Goal: Check status: Check status

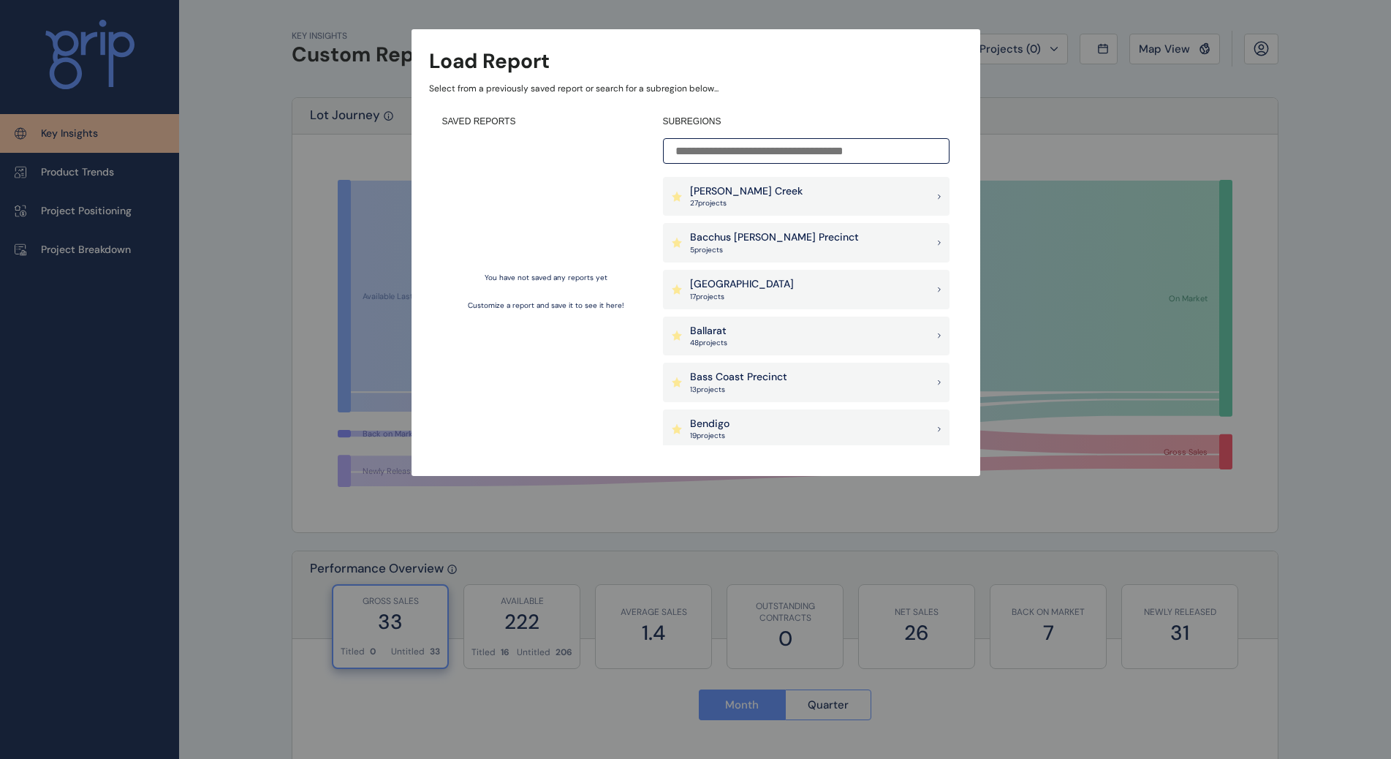
click at [683, 205] on div "[PERSON_NAME] Creek 27 project s" at bounding box center [737, 196] width 131 height 25
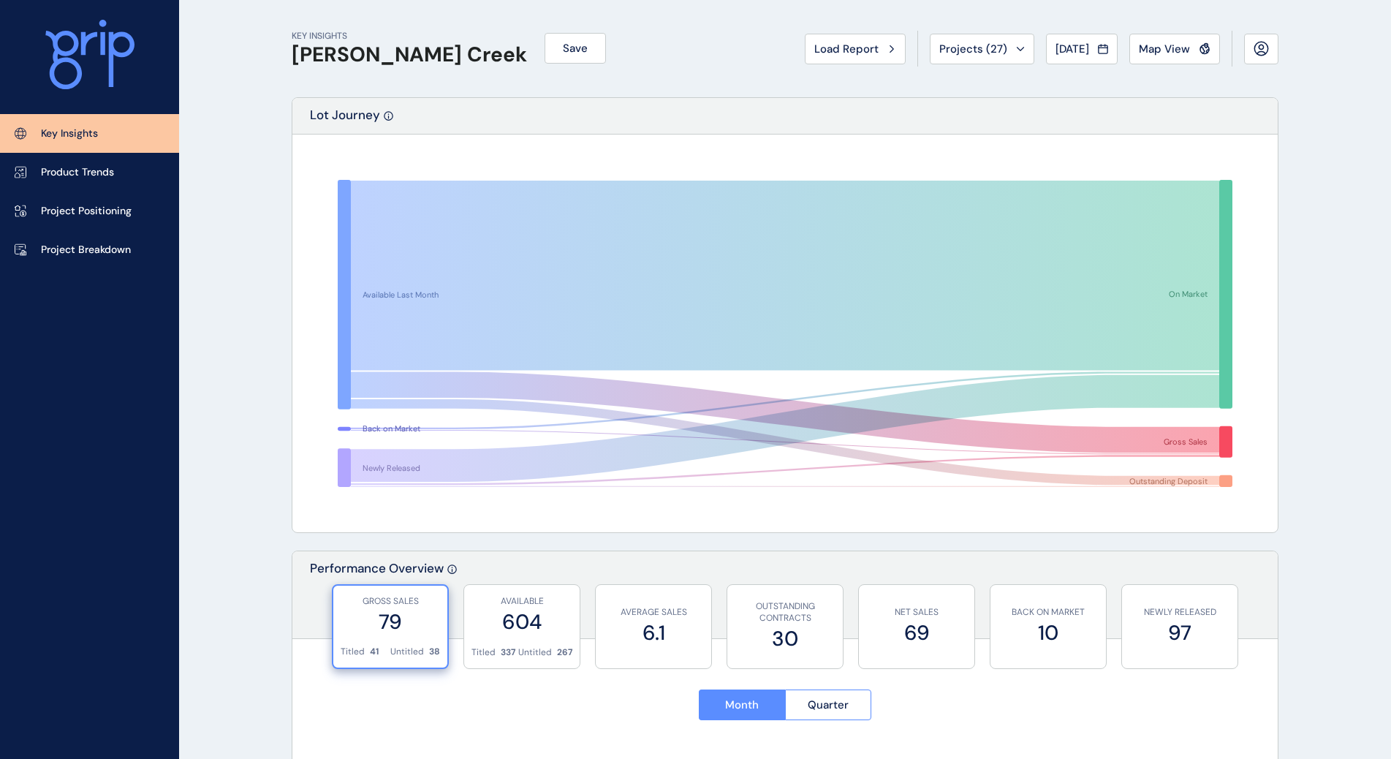
click at [1199, 42] on icon at bounding box center [1205, 48] width 12 height 12
